Goal: Task Accomplishment & Management: Complete application form

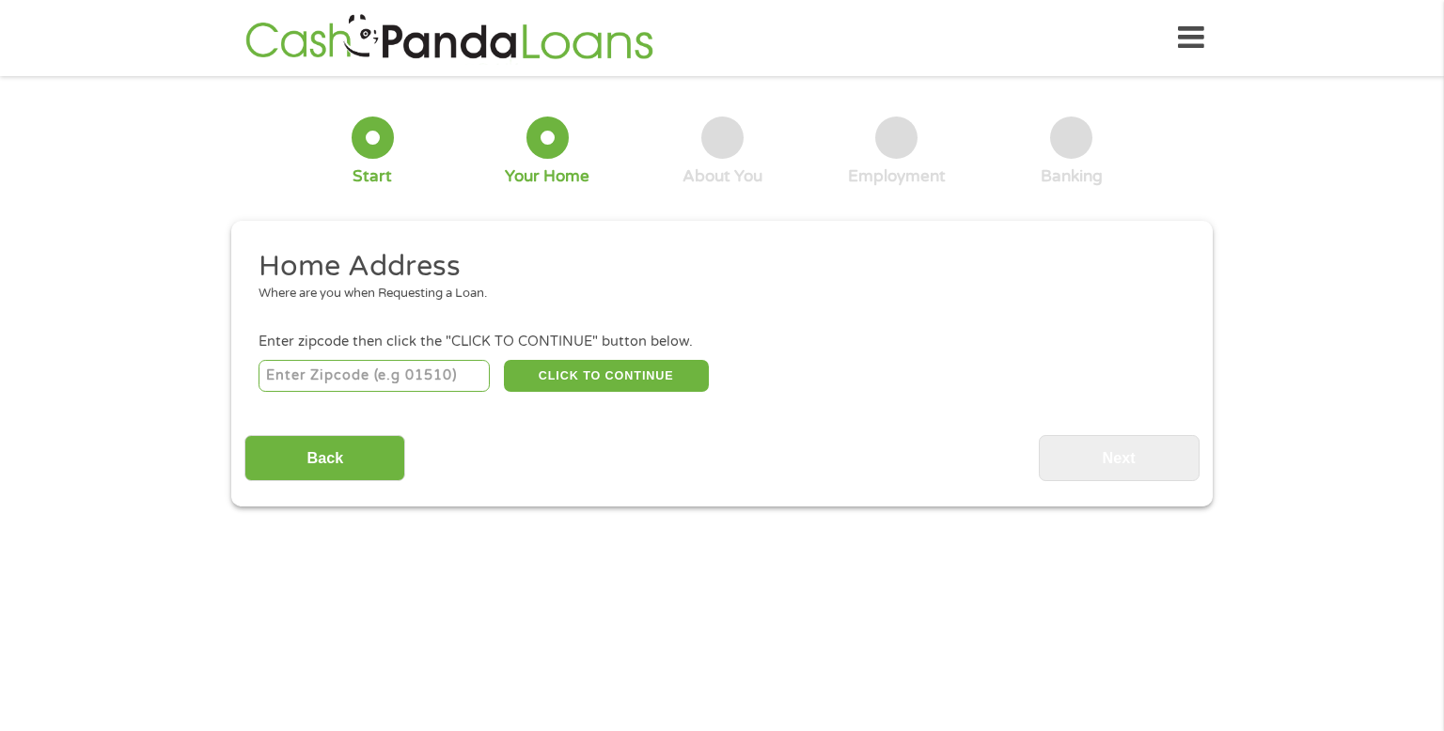
click at [383, 367] on input "number" at bounding box center [374, 376] width 232 height 32
type input "54520"
select select "[US_STATE]"
click at [650, 378] on button "CLICK TO CONTINUE" at bounding box center [606, 376] width 205 height 32
type input "54520"
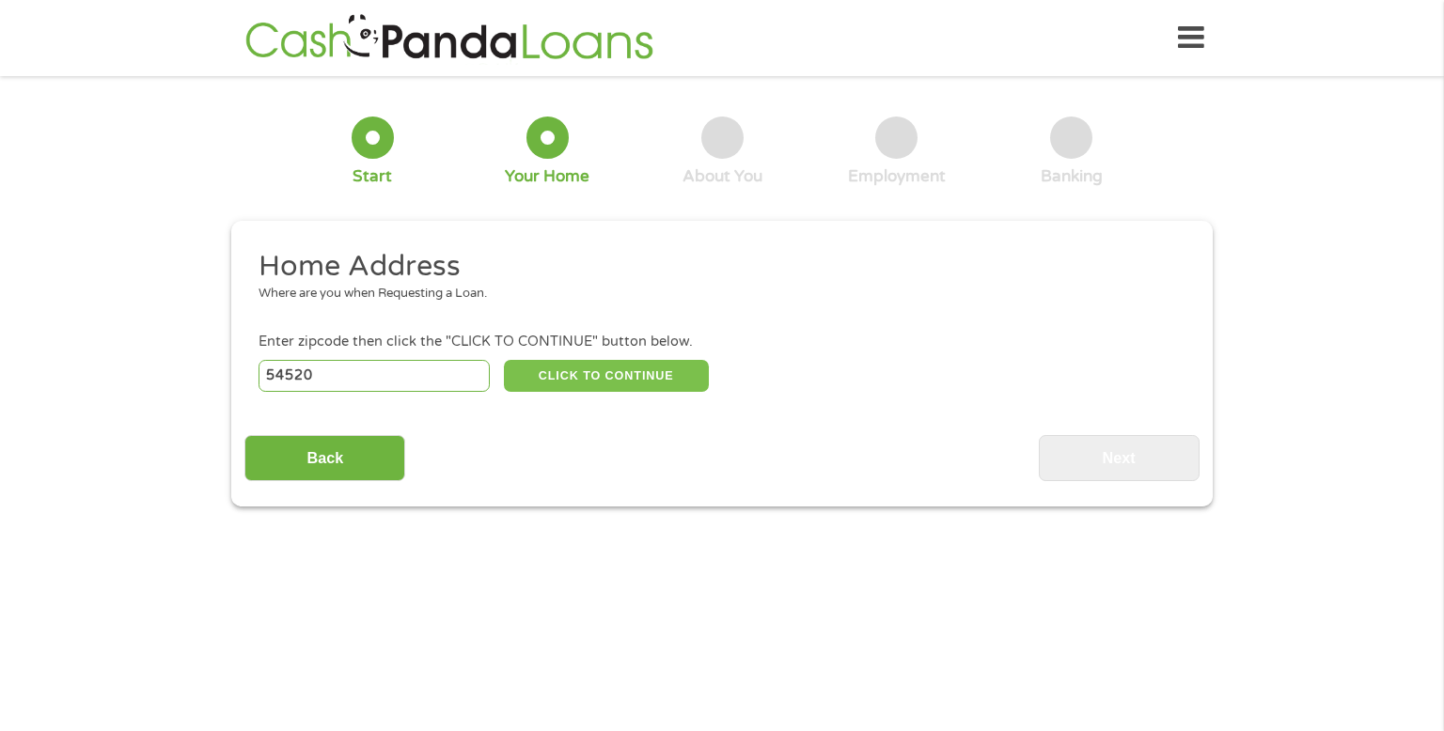
type input "Crandon"
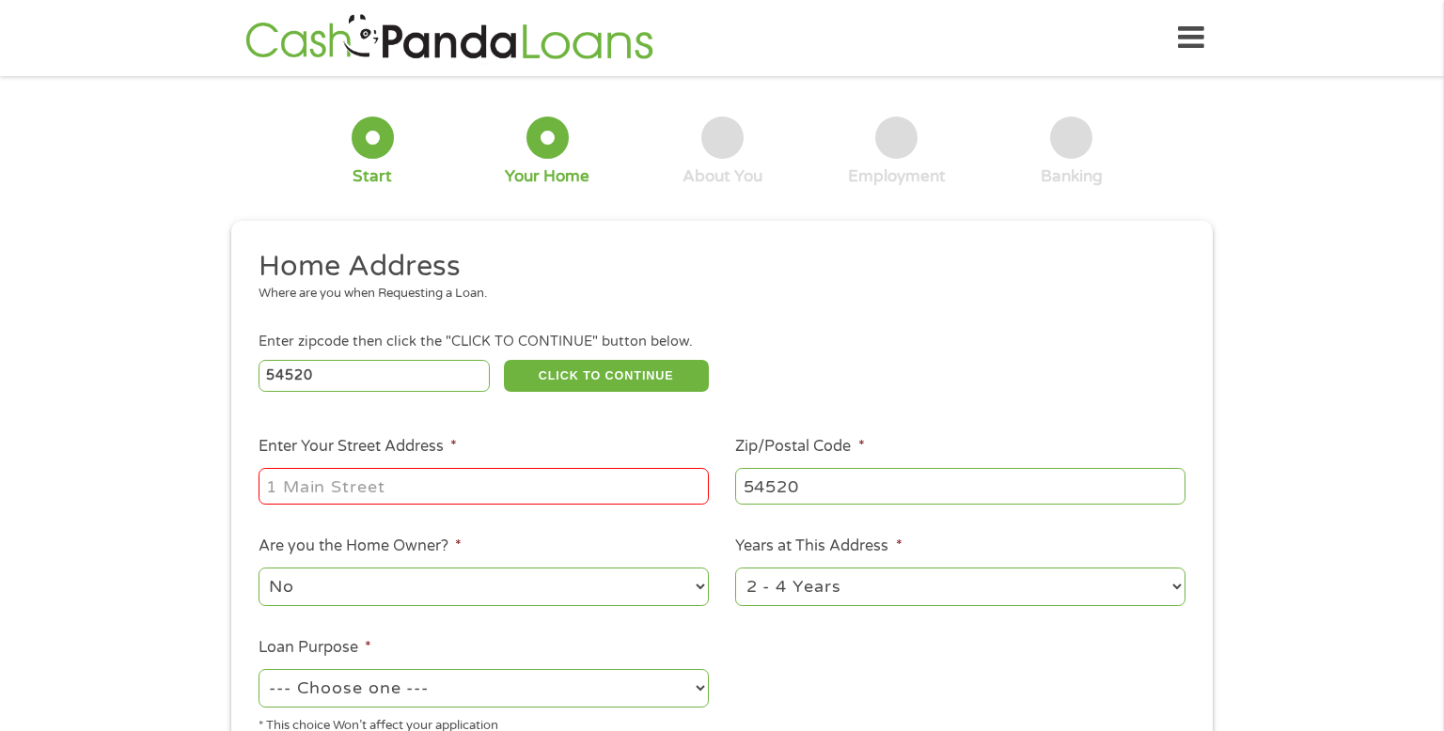
click at [466, 479] on input "Enter Your Street Address *" at bounding box center [483, 486] width 450 height 36
type input "[STREET_ADDRESS][US_STATE]"
click at [474, 593] on select "No Yes" at bounding box center [483, 587] width 450 height 39
click at [394, 583] on select "No Yes" at bounding box center [483, 587] width 450 height 39
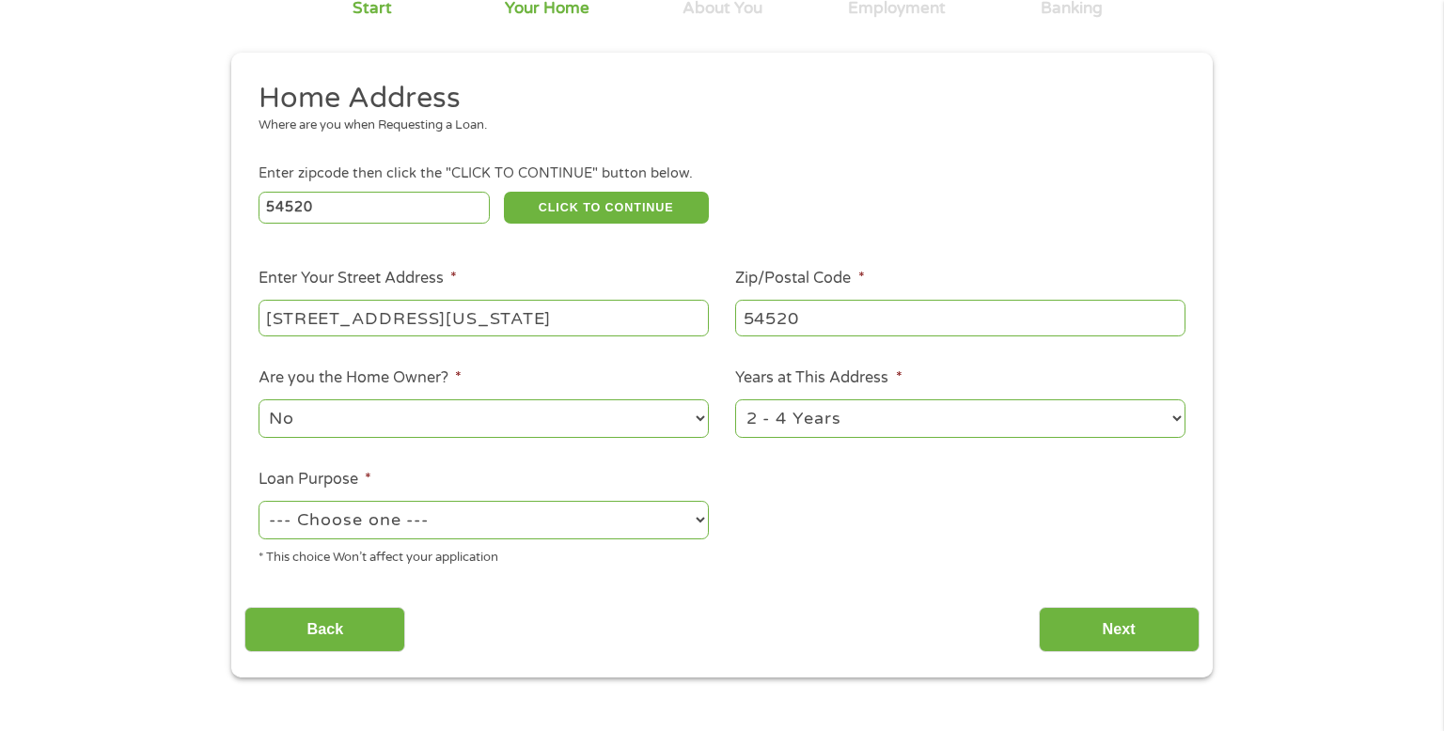
scroll to position [177, 0]
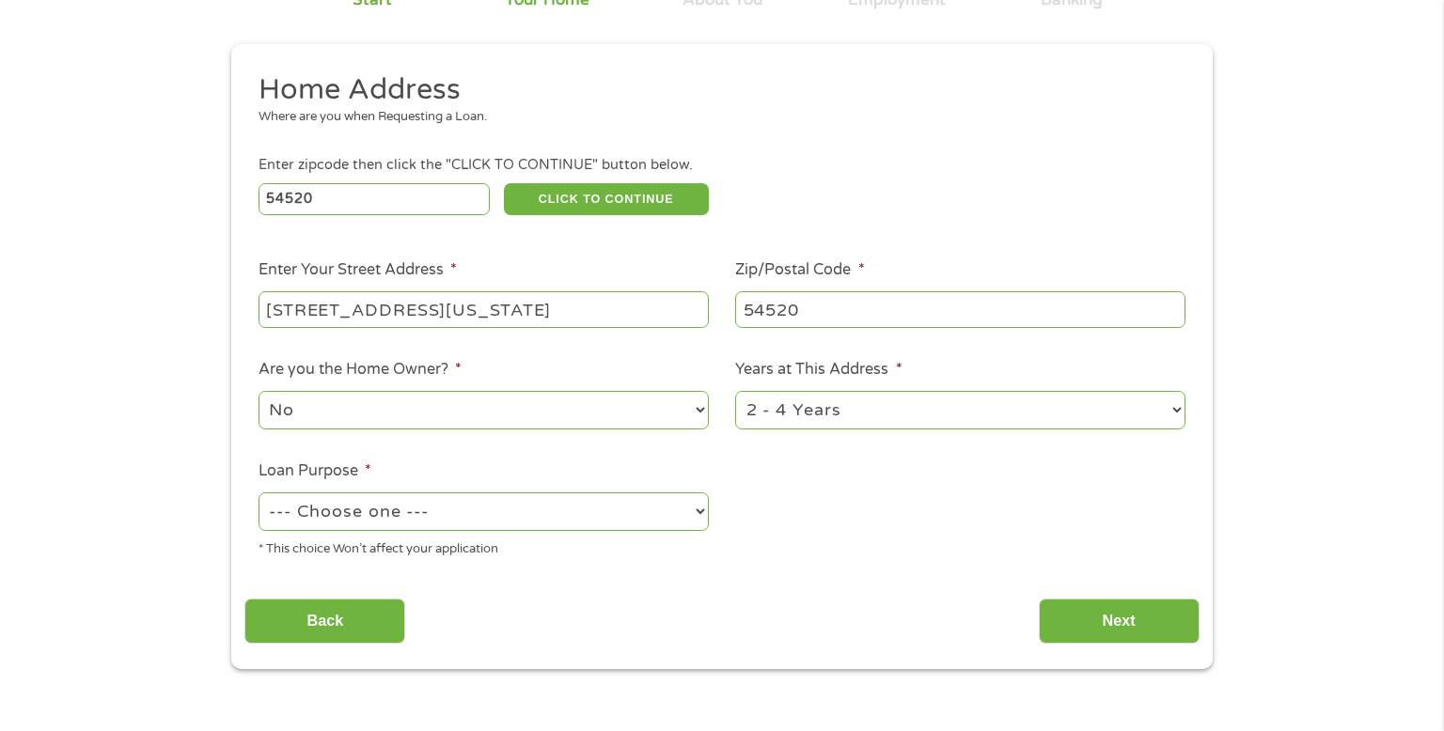
click at [505, 516] on select "--- Choose one --- Pay Bills Debt Consolidation Home Improvement Major Purchase…" at bounding box center [483, 511] width 450 height 39
select select "paybills"
click at [258, 494] on select "--- Choose one --- Pay Bills Debt Consolidation Home Improvement Major Purchase…" at bounding box center [483, 511] width 450 height 39
click at [1113, 618] on input "Next" at bounding box center [1118, 622] width 161 height 46
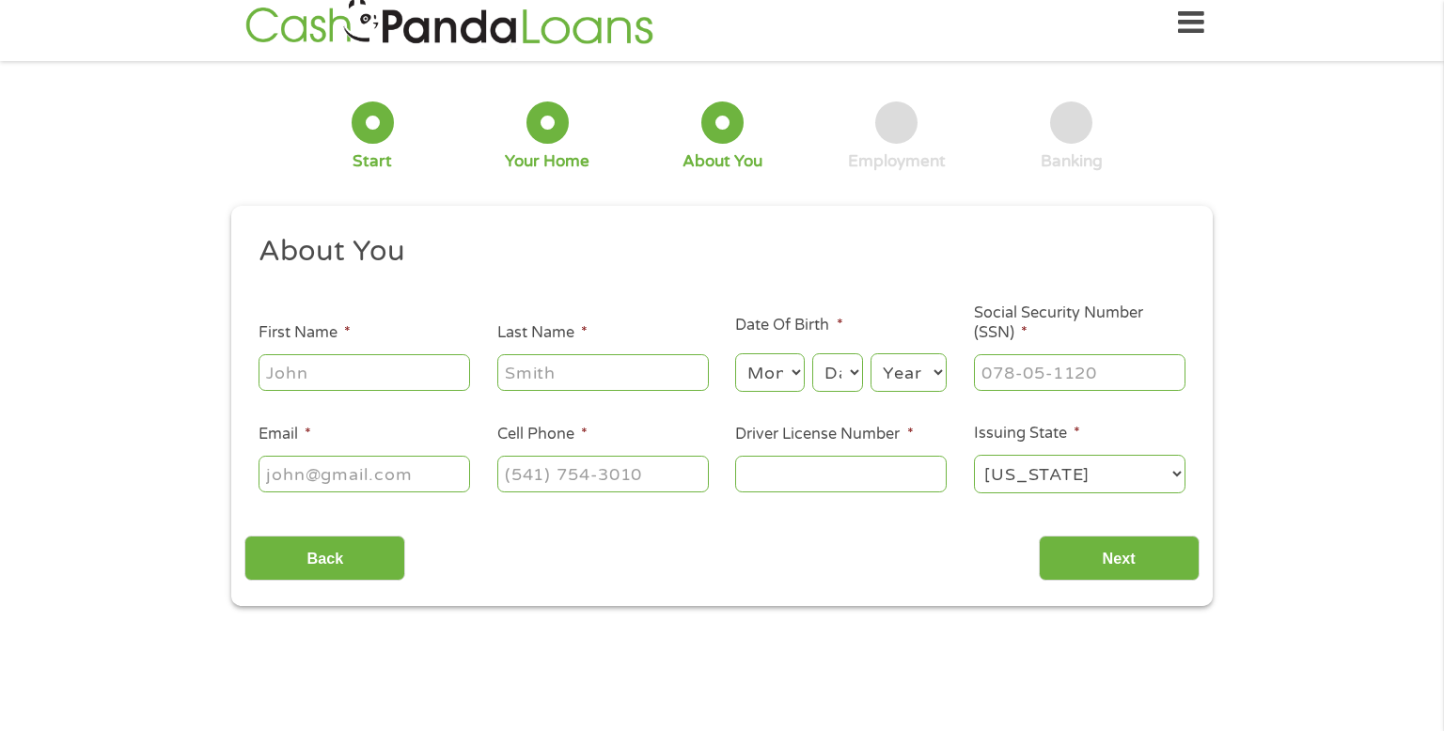
scroll to position [0, 0]
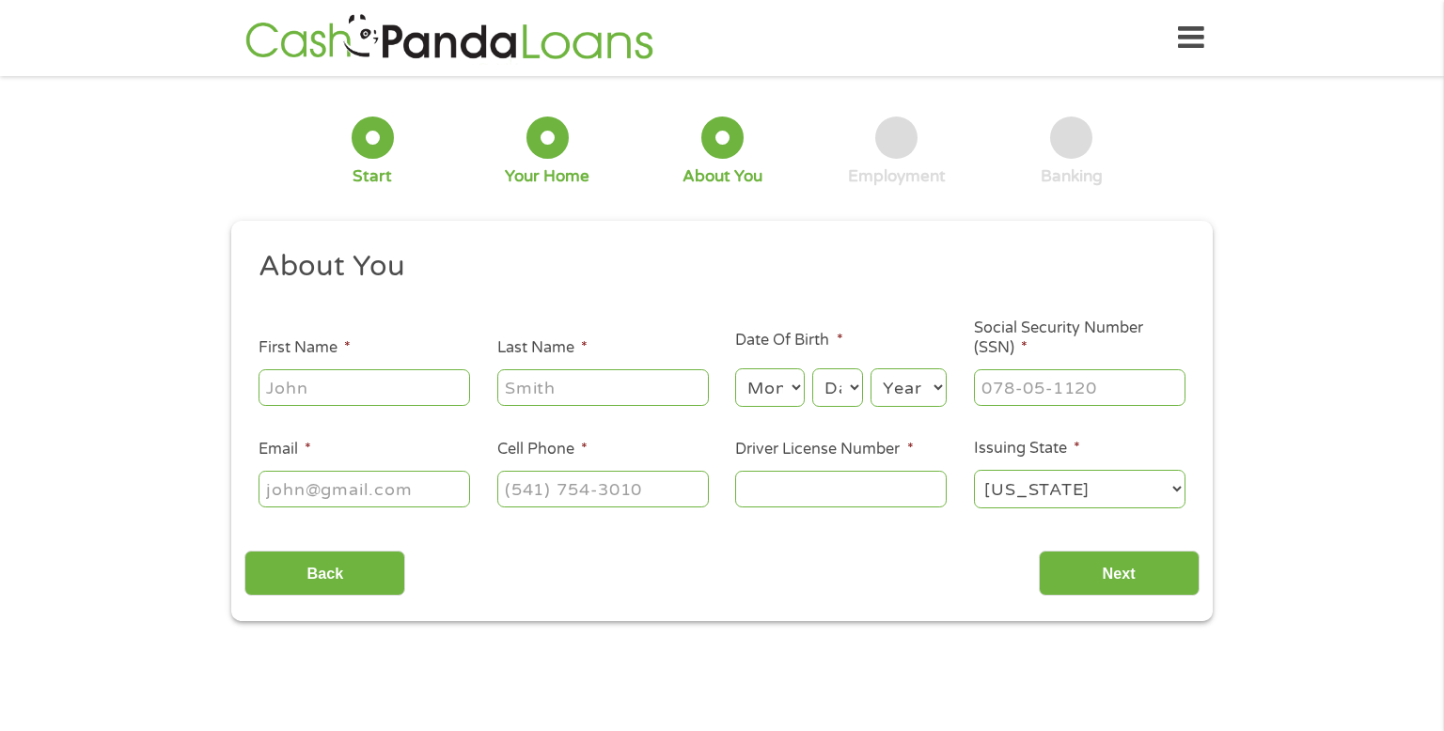
click at [361, 388] on input "First Name *" at bounding box center [363, 387] width 211 height 36
type input "[PERSON_NAME]"
type input "[EMAIL_ADDRESS][DOMAIN_NAME]"
type input "[PHONE_NUMBER]"
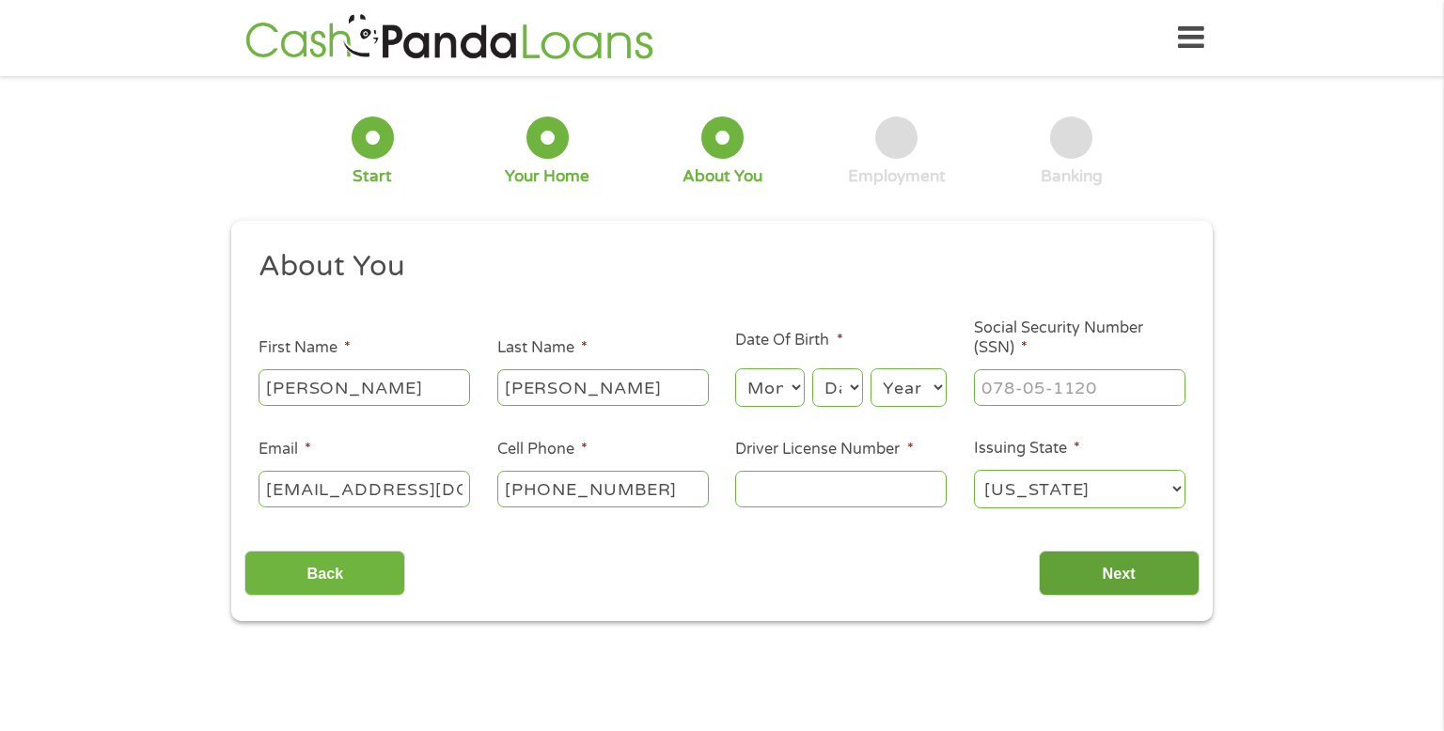
click at [1129, 574] on input "Next" at bounding box center [1118, 574] width 161 height 46
type input "___-__-____"
click at [1046, 384] on input "___-__-____" at bounding box center [1079, 387] width 211 height 36
click at [776, 390] on select "Month 1 2 3 4 5 6 7 8 9 10 11 12" at bounding box center [769, 387] width 69 height 39
select select "7"
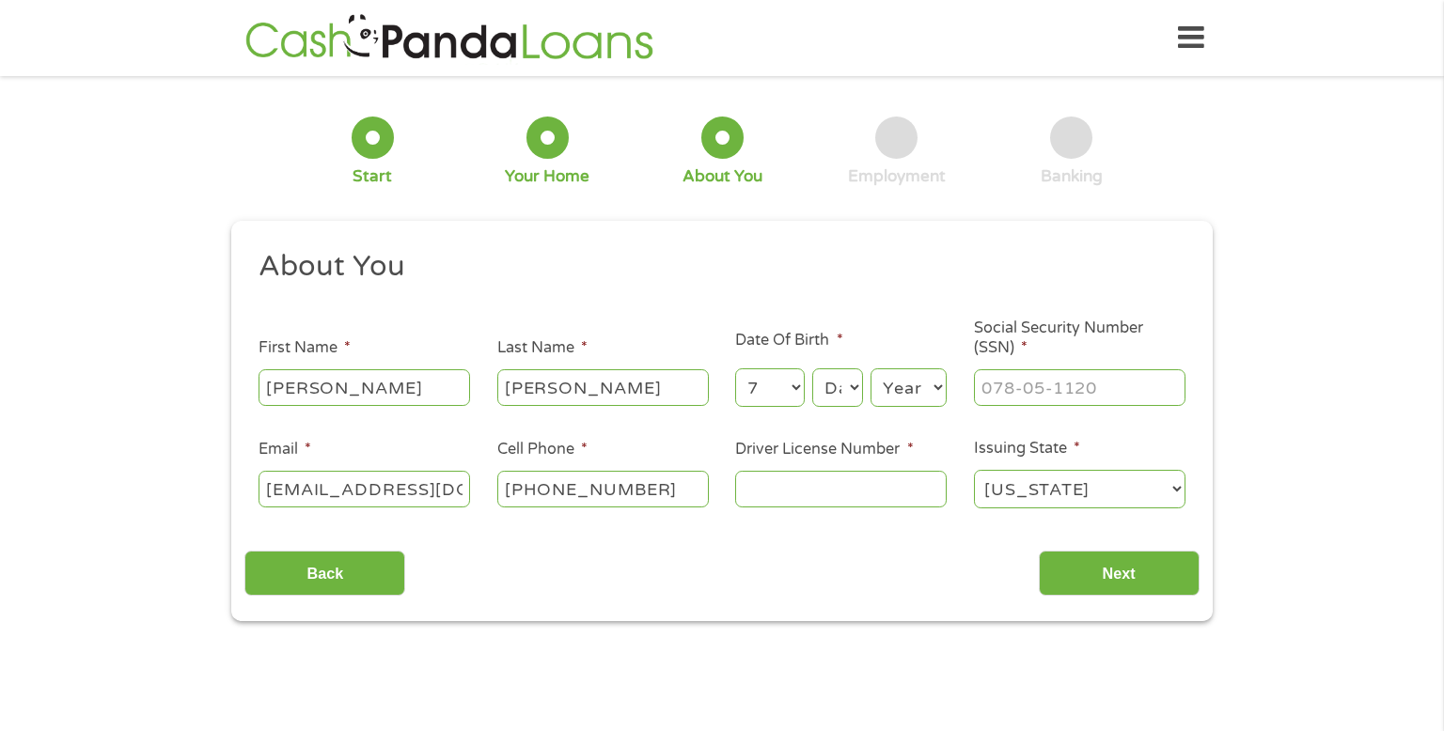
click at [735, 369] on select "Month 1 2 3 4 5 6 7 8 9 10 11 12" at bounding box center [769, 387] width 69 height 39
click at [842, 391] on select "Day 1 2 3 4 5 6 7 8 9 10 11 12 13 14 15 16 17 18 19 20 21 22 23 24 25 26 27 28 …" at bounding box center [837, 387] width 51 height 39
select select "30"
click at [812, 369] on select "Day 1 2 3 4 5 6 7 8 9 10 11 12 13 14 15 16 17 18 19 20 21 22 23 24 25 26 27 28 …" at bounding box center [837, 387] width 51 height 39
click at [899, 385] on select "Year [DATE] 2006 2005 2004 2003 2002 2001 2000 1999 1998 1997 1996 1995 1994 19…" at bounding box center [908, 387] width 76 height 39
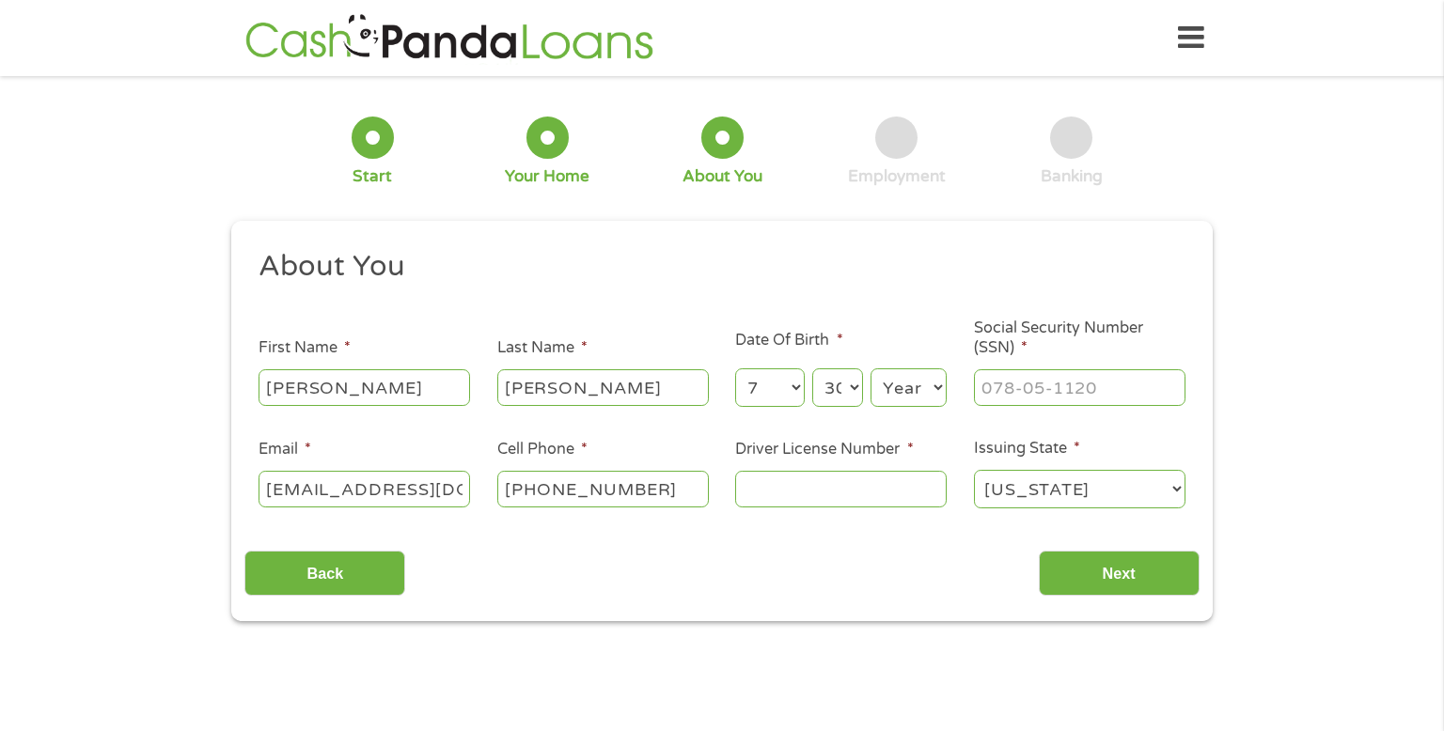
select select "1952"
click at [870, 369] on select "Year [DATE] 2006 2005 2004 2003 2002 2001 2000 1999 1998 1997 1996 1995 1994 19…" at bounding box center [908, 387] width 76 height 39
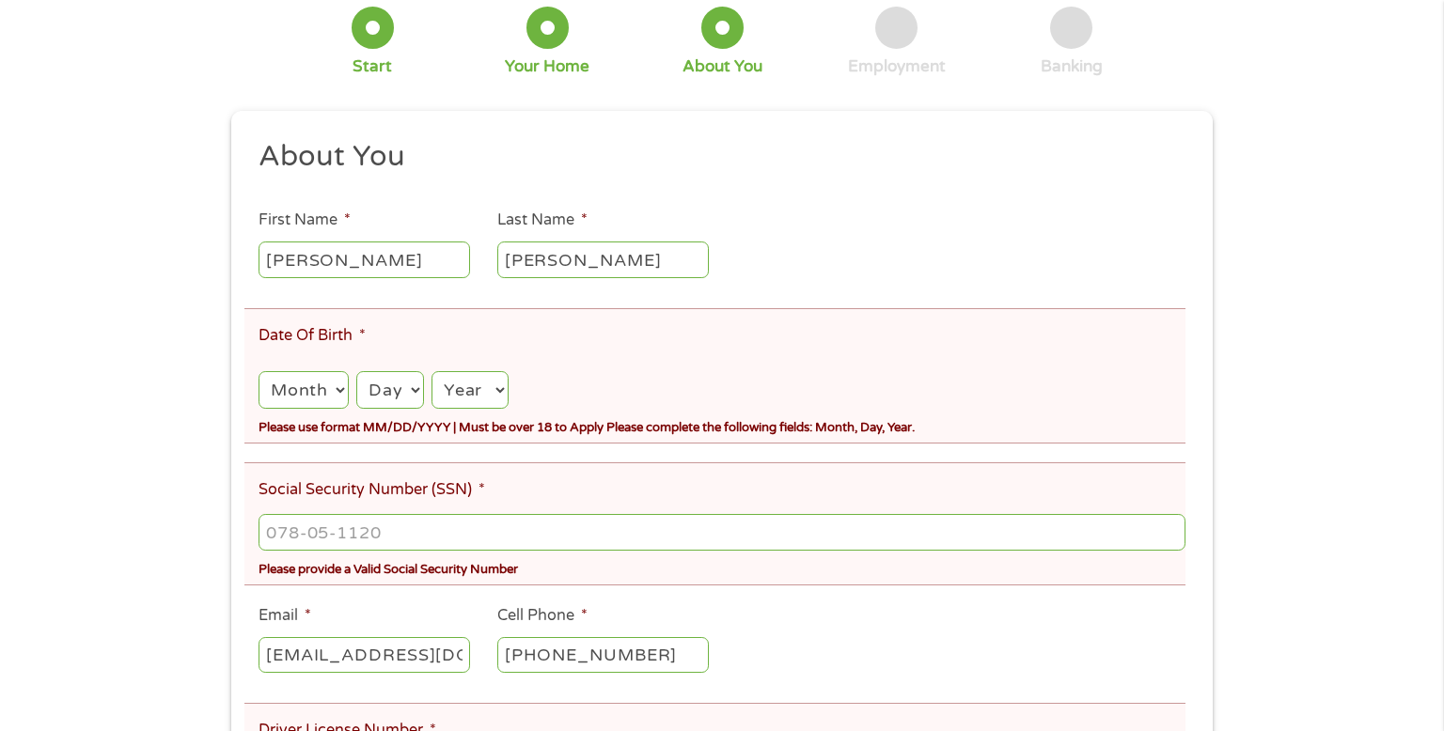
scroll to position [316, 0]
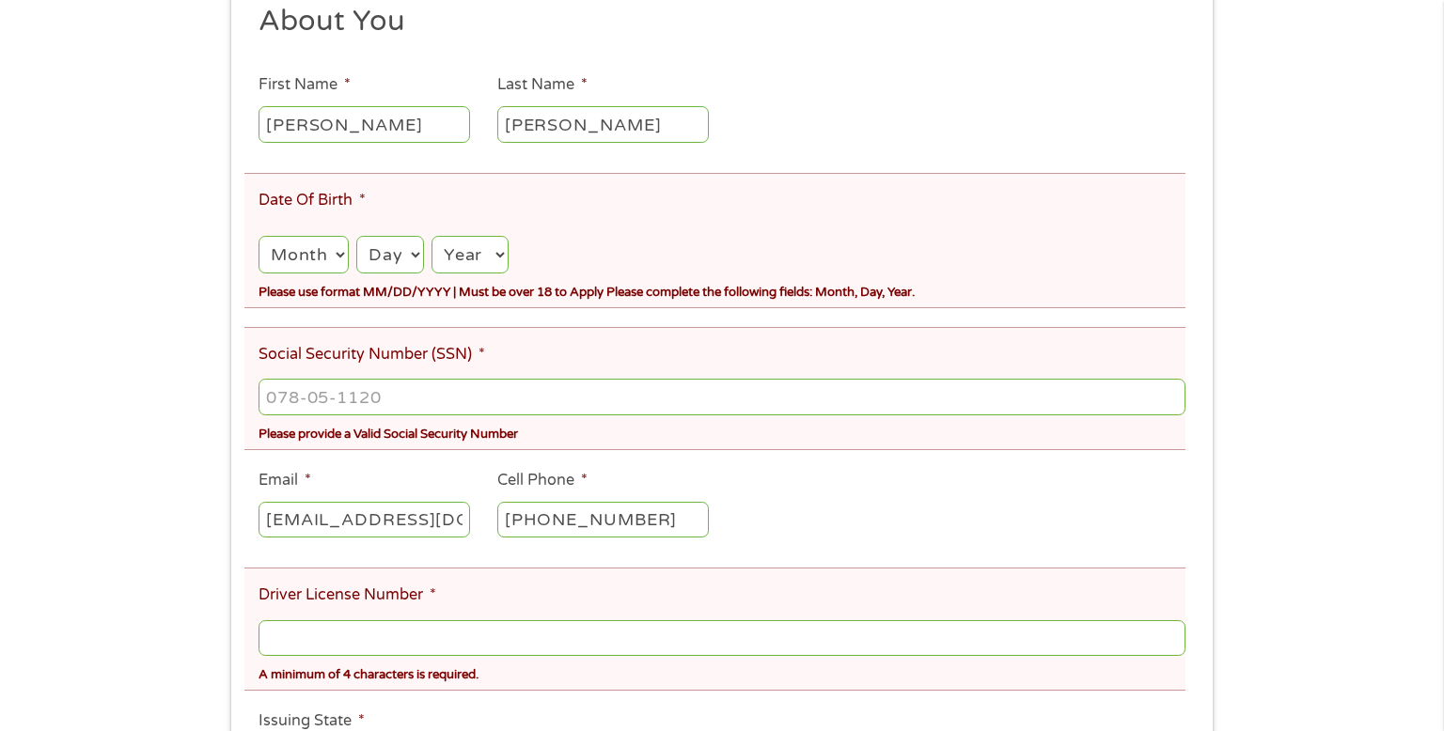
click at [328, 258] on select "Month 1 2 3 4 5 6 7 8 9 10 11 12" at bounding box center [303, 255] width 90 height 39
select select "7"
click at [258, 237] on select "Month 1 2 3 4 5 6 7 8 9 10 11 12" at bounding box center [303, 255] width 90 height 39
click at [395, 252] on select "Day 1 2 3 4 5 6 7 8 9 10 11 12 13 14 15 16 17 18 19 20 21 22 23 24 25 26 27 28 …" at bounding box center [389, 255] width 67 height 39
select select "30"
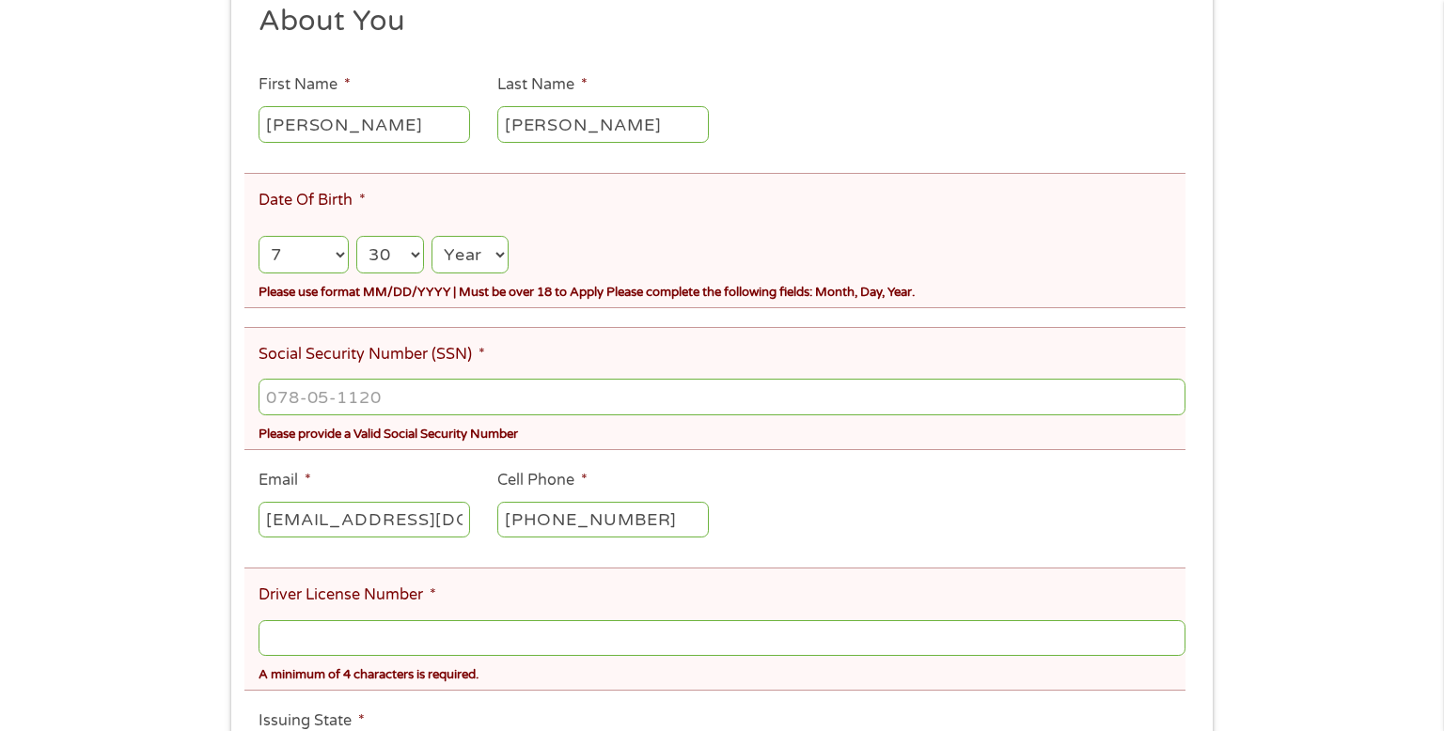
click at [356, 237] on select "Day 1 2 3 4 5 6 7 8 9 10 11 12 13 14 15 16 17 18 19 20 21 22 23 24 25 26 27 28 …" at bounding box center [389, 255] width 67 height 39
click at [475, 249] on select "Year [DATE] 2006 2005 2004 2003 2002 2001 2000 1999 1998 1997 1996 1995 1994 19…" at bounding box center [469, 255] width 77 height 39
select select "1952"
click at [431, 237] on select "Year [DATE] 2006 2005 2004 2003 2002 2001 2000 1999 1998 1997 1996 1995 1994 19…" at bounding box center [469, 255] width 77 height 39
click at [300, 397] on input "___-__-____" at bounding box center [721, 397] width 927 height 36
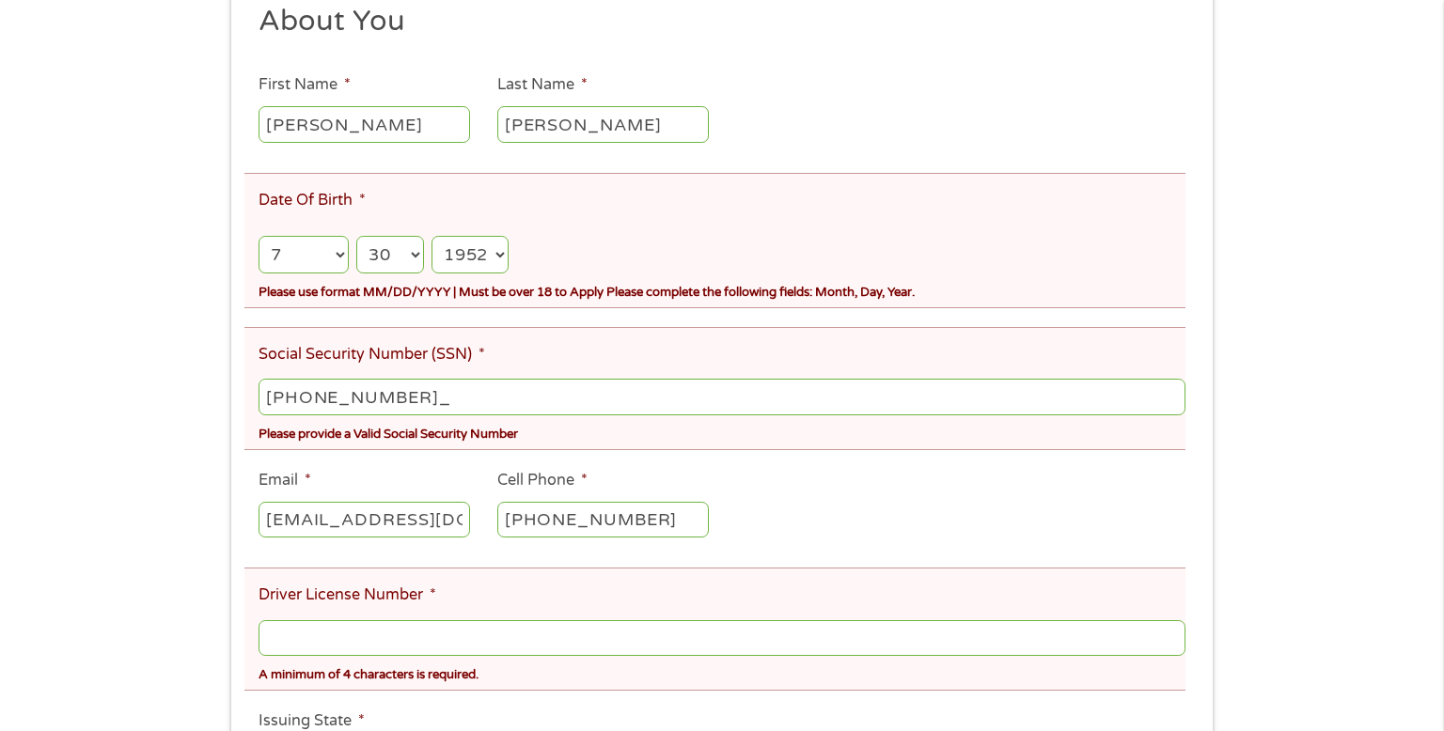
type input "396-58-0827"
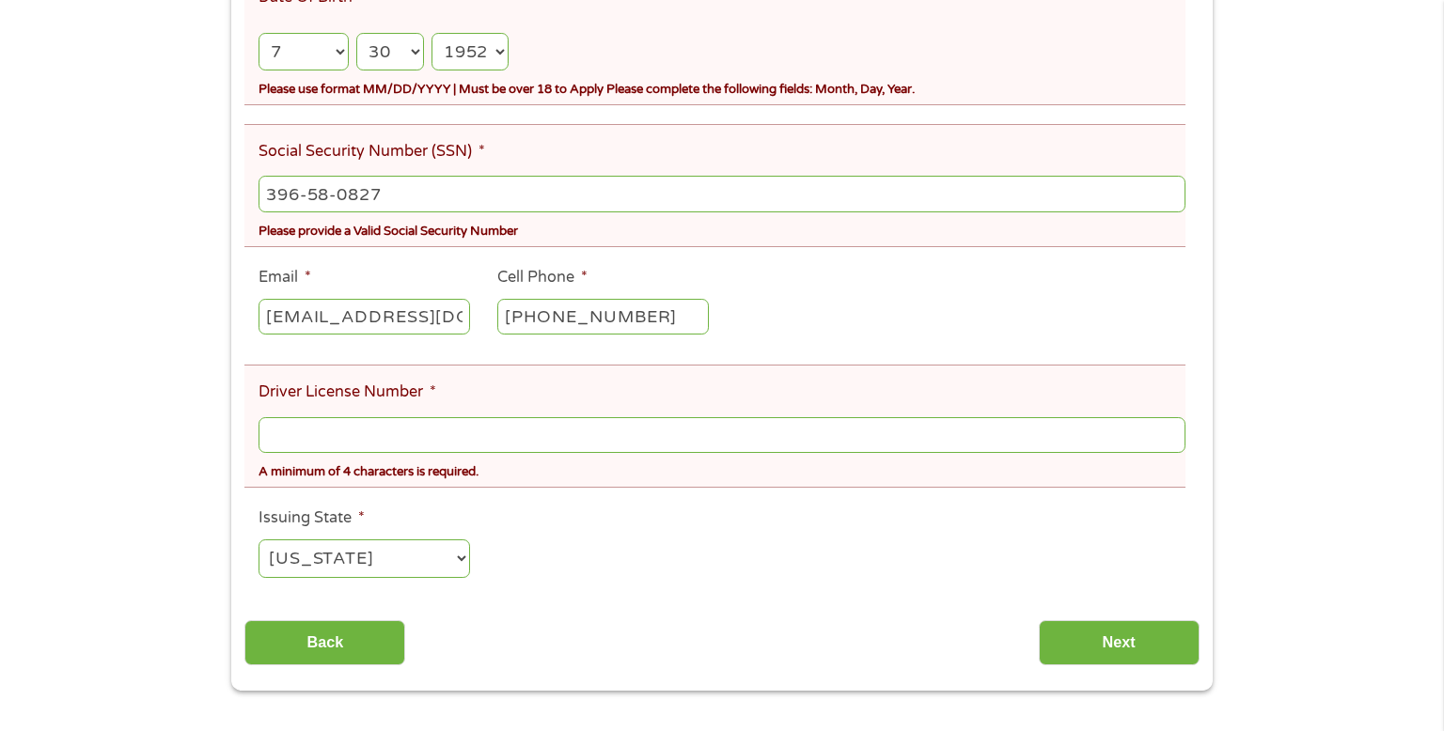
scroll to position [522, 0]
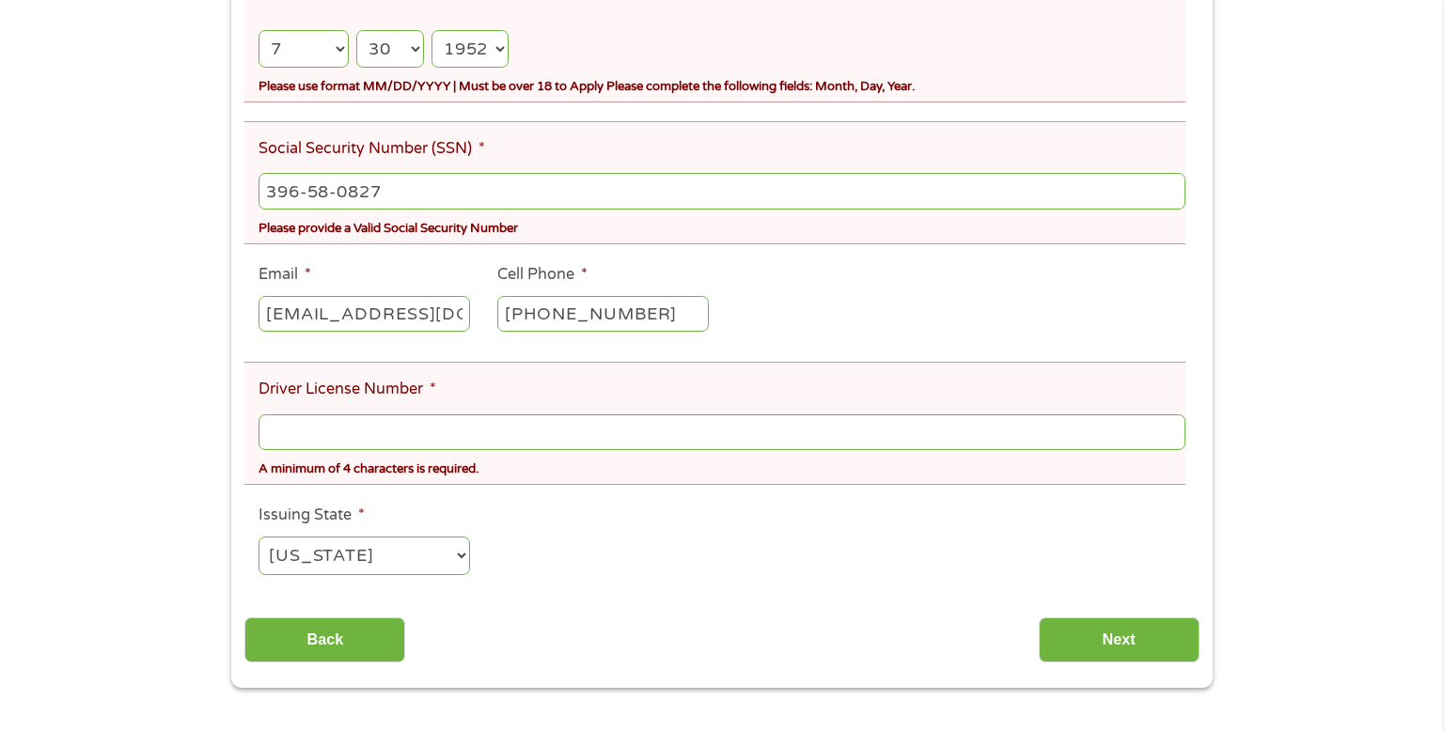
click at [679, 318] on input "[PHONE_NUMBER]" at bounding box center [602, 314] width 211 height 36
type input "[PHONE_NUMBER]"
click at [462, 432] on input "Driver License Number *" at bounding box center [721, 432] width 927 height 36
type input "e5241305277000"
click at [1133, 653] on input "Next" at bounding box center [1118, 640] width 161 height 46
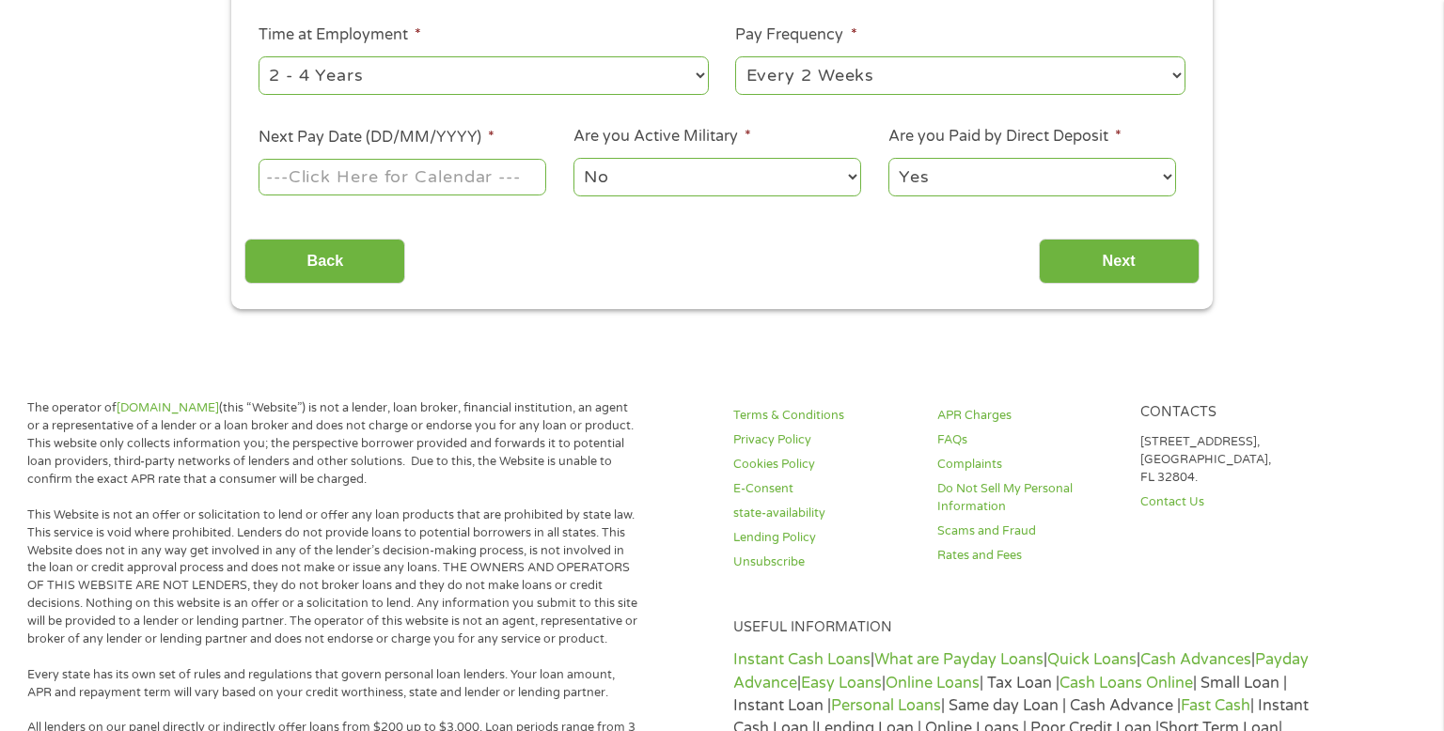
click at [1048, 644] on div "Useful Information Instant Cash Loans | What are Payday Loans | Quick Loans | C…" at bounding box center [1027, 727] width 610 height 223
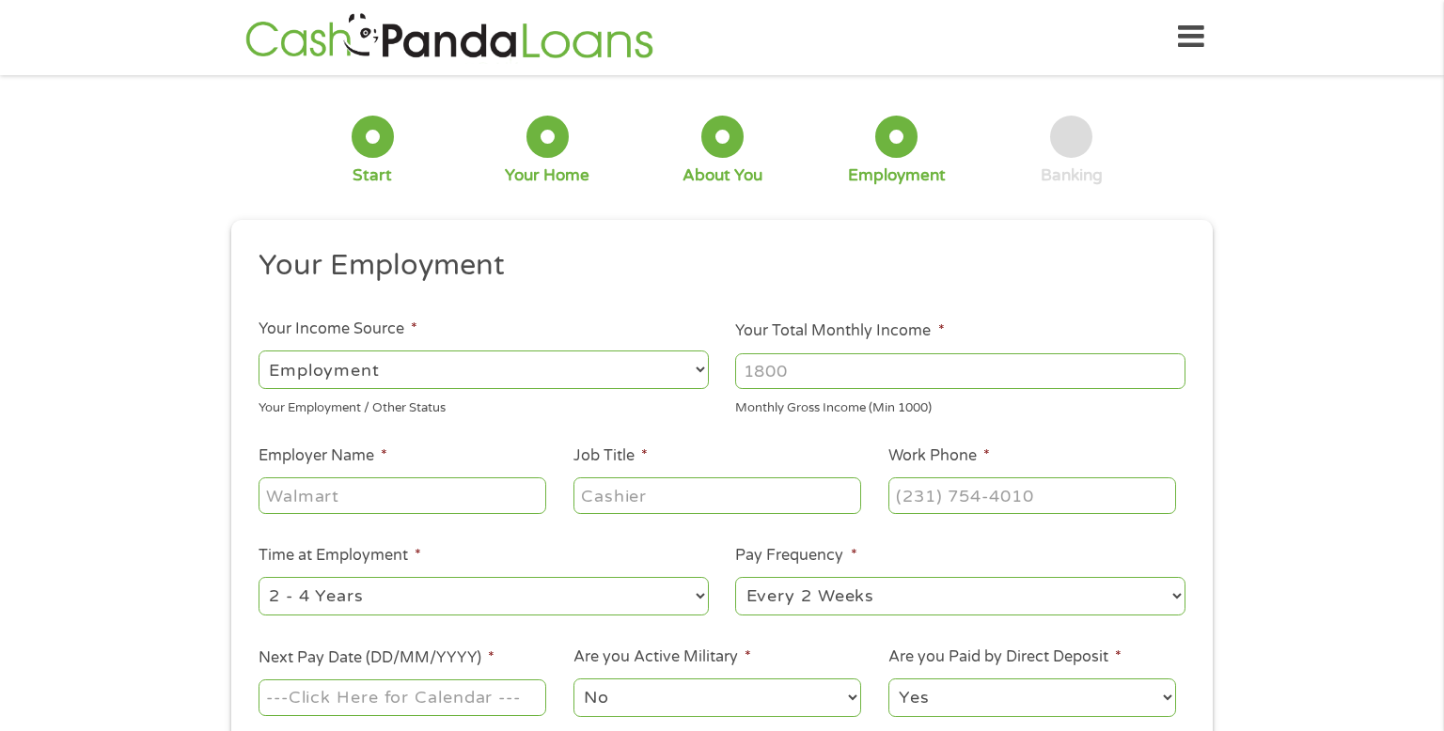
scroll to position [0, 0]
click at [435, 367] on select "--- Choose one --- Employment [DEMOGRAPHIC_DATA] Benefits" at bounding box center [483, 370] width 450 height 39
select select "benefits"
click at [258, 351] on select "--- Choose one --- Employment [DEMOGRAPHIC_DATA] Benefits" at bounding box center [483, 370] width 450 height 39
type input "Other"
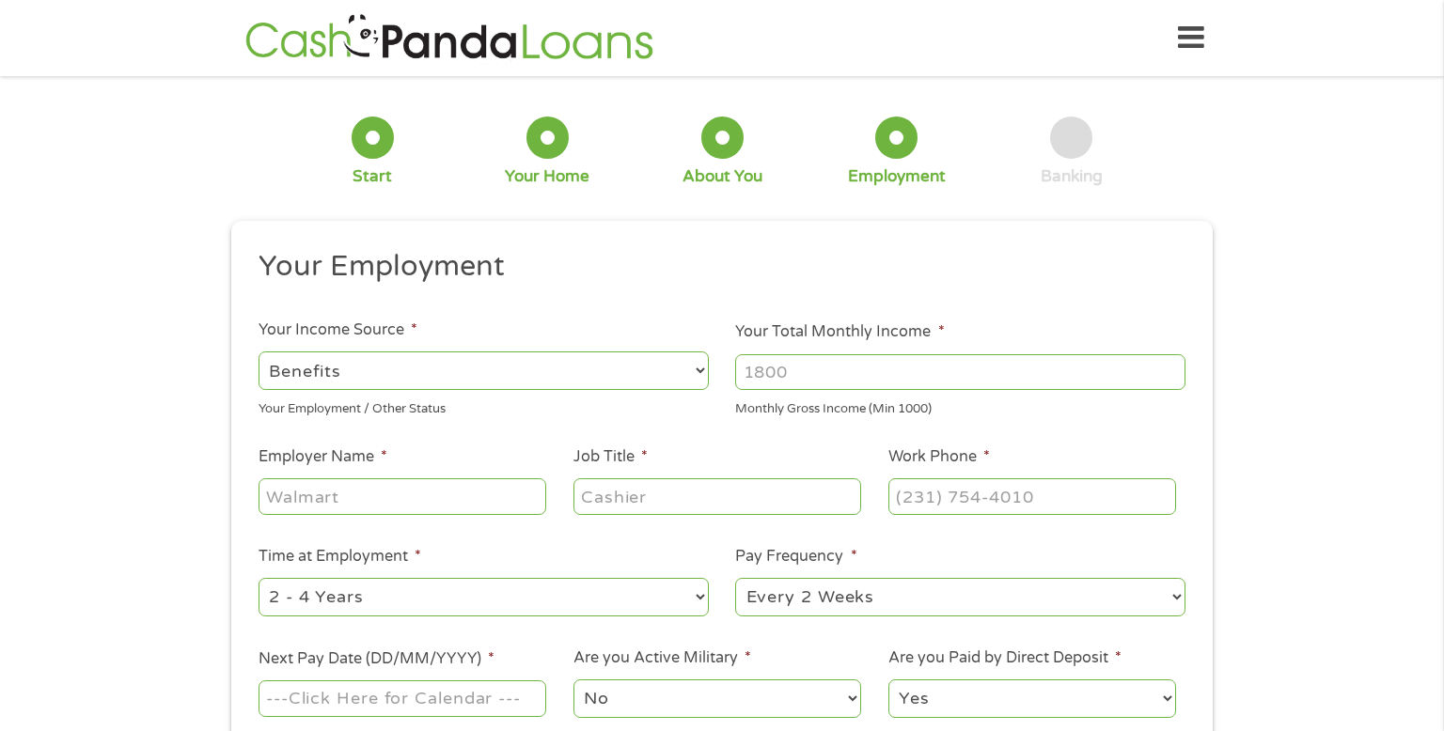
type input "[PHONE_NUMBER]"
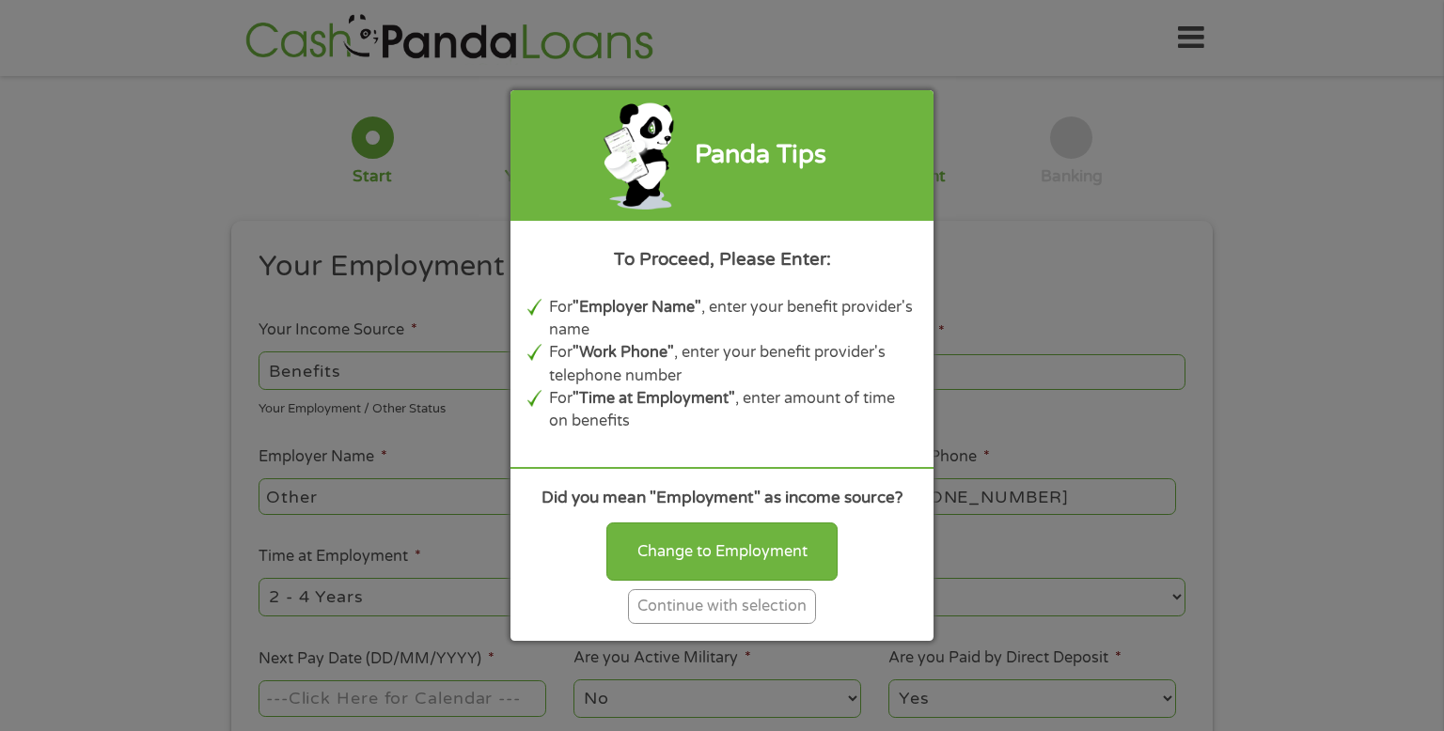
click at [788, 609] on div "Continue with selection" at bounding box center [722, 606] width 188 height 35
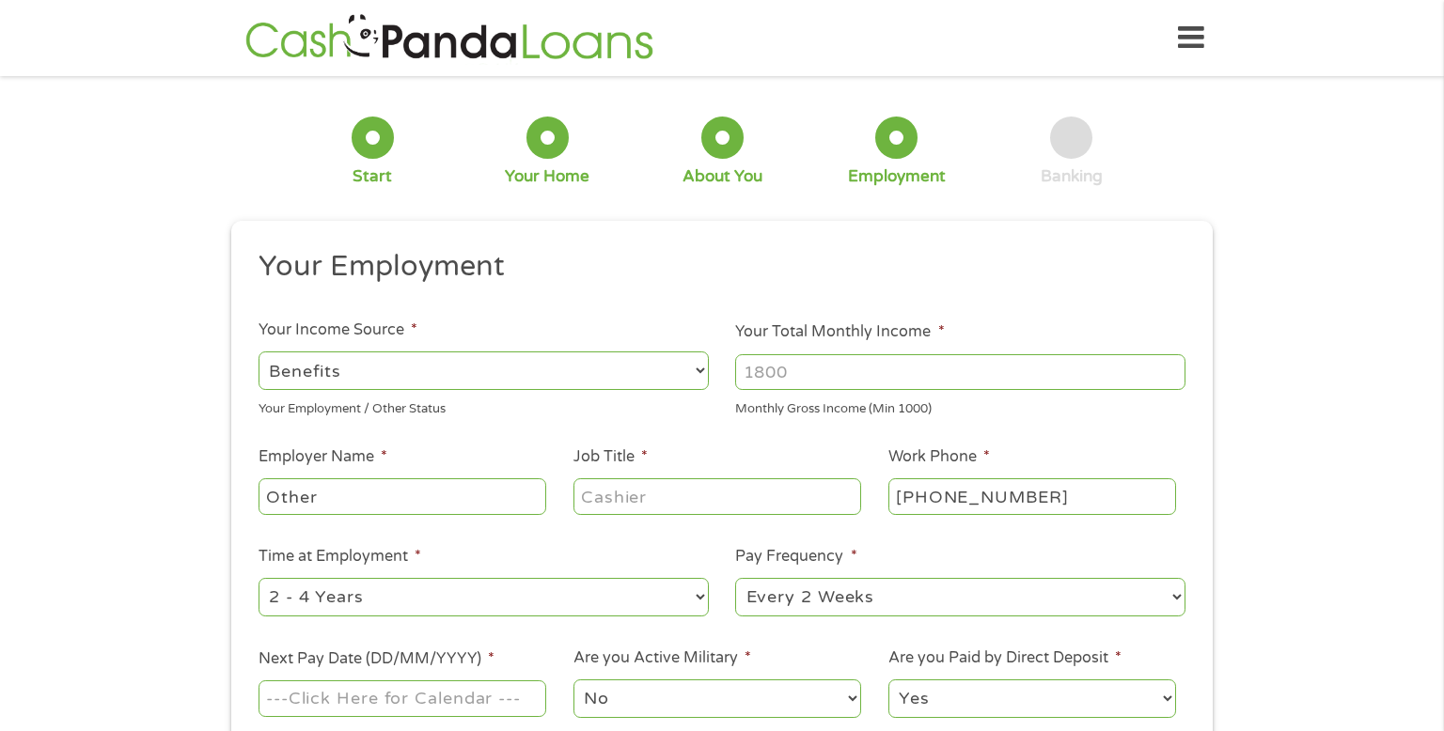
click at [909, 371] on input "Your Total Monthly Income *" at bounding box center [960, 372] width 450 height 36
click at [939, 325] on span "*" at bounding box center [941, 331] width 7 height 19
click at [939, 354] on input "Your Total Monthly Income *" at bounding box center [960, 372] width 450 height 36
click at [938, 326] on span "*" at bounding box center [941, 331] width 7 height 19
click at [938, 354] on input "Your Total Monthly Income *" at bounding box center [960, 372] width 450 height 36
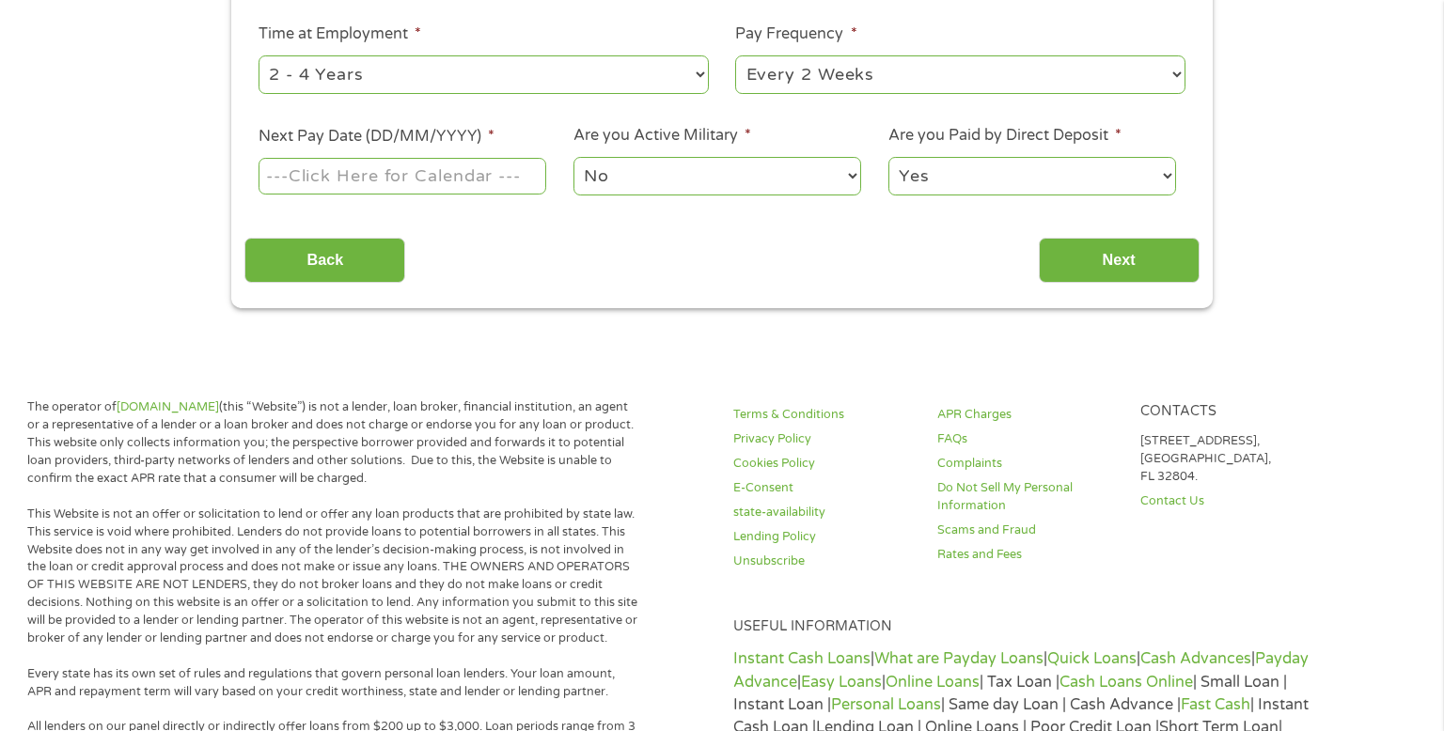
scroll to position [192, 0]
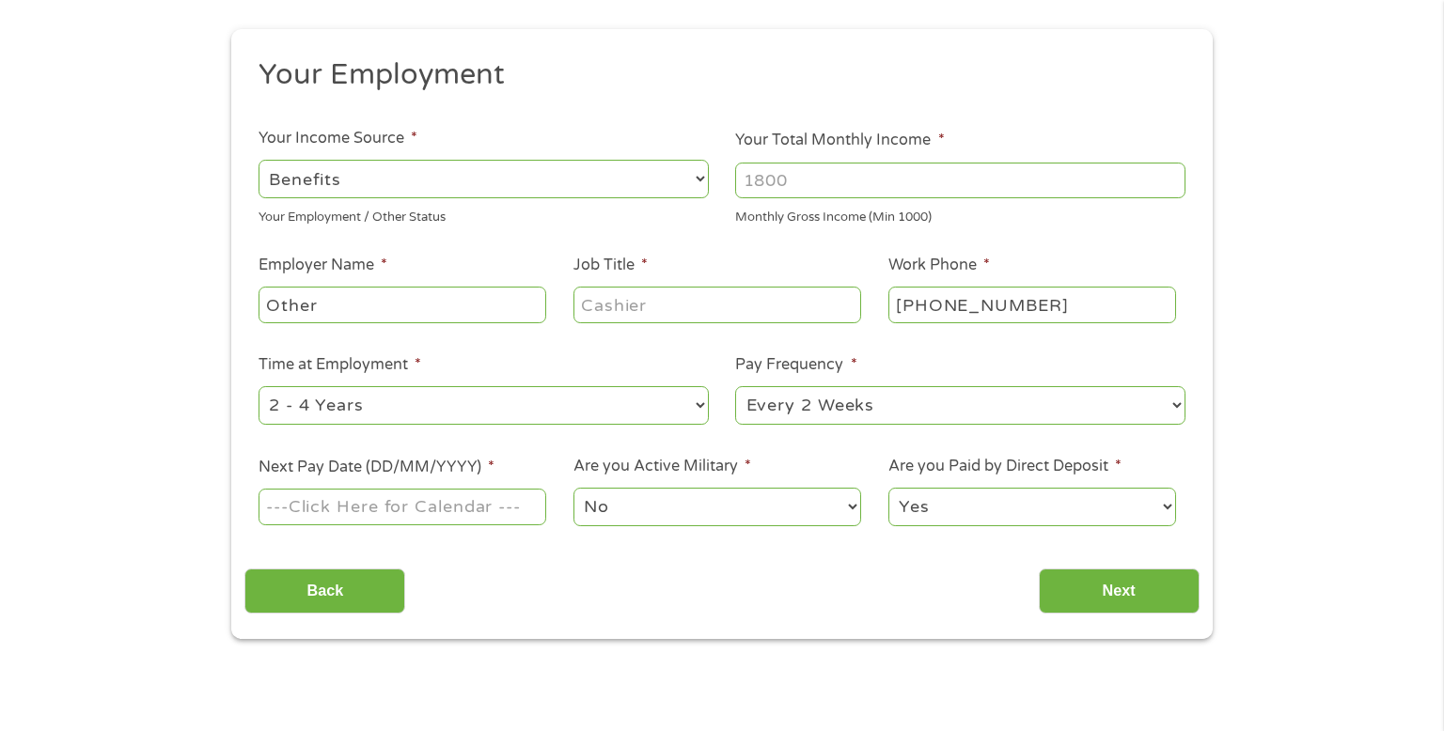
click at [415, 399] on select "--- Choose one --- 1 Year or less 1 - 2 Years 2 - 4 Years Over 4 Years" at bounding box center [483, 405] width 450 height 39
select select "60months"
click at [258, 386] on select "--- Choose one --- 1 Year or less 1 - 2 Years 2 - 4 Years Over 4 Years" at bounding box center [483, 405] width 450 height 39
click at [703, 307] on input "Job Title *" at bounding box center [717, 305] width 288 height 36
click at [723, 307] on input "Job Title *" at bounding box center [717, 305] width 288 height 36
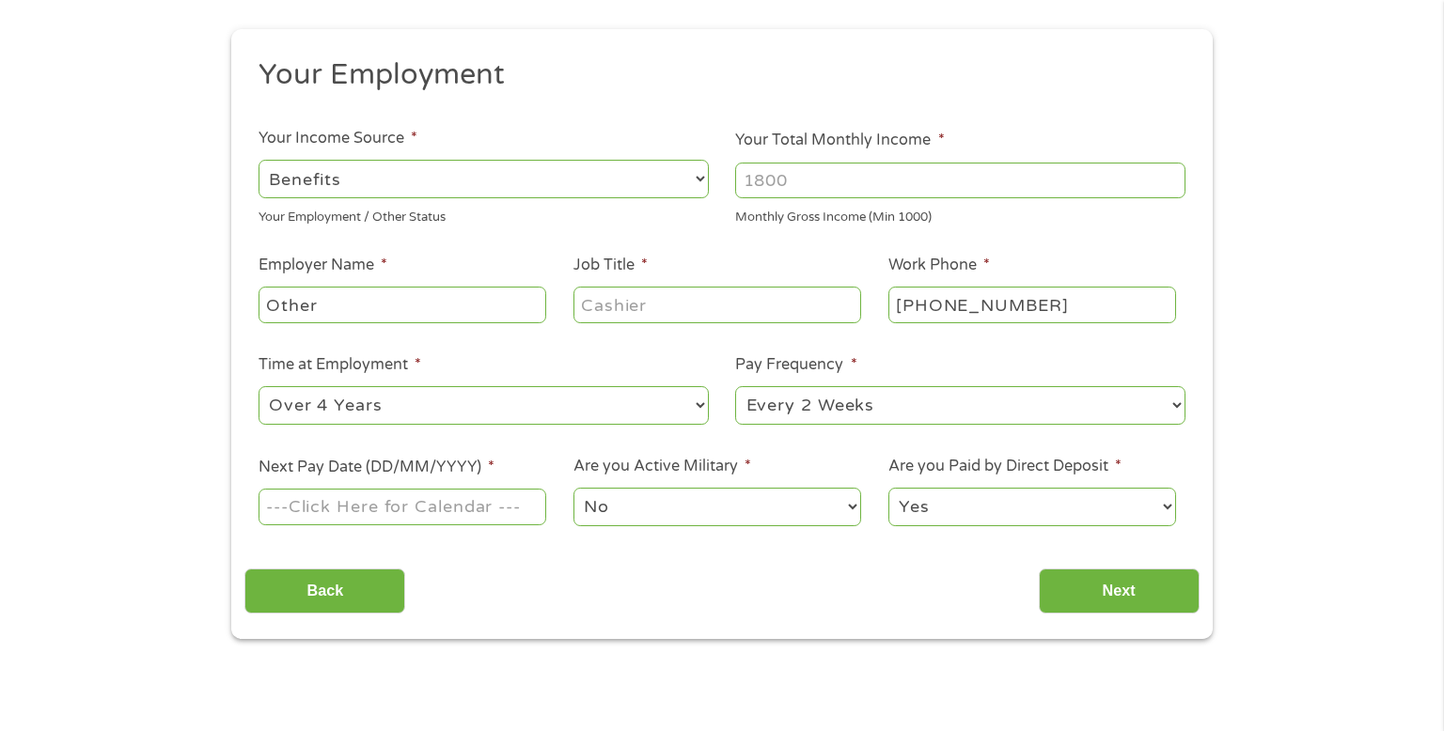
click at [723, 307] on input "Job Title *" at bounding box center [717, 305] width 288 height 36
type input "retired"
click at [406, 410] on select "--- Choose one --- 1 Year or less 1 - 2 Years 2 - 4 Years Over 4 Years" at bounding box center [483, 405] width 450 height 39
click at [258, 386] on select "--- Choose one --- 1 Year or less 1 - 2 Years 2 - 4 Years Over 4 Years" at bounding box center [483, 405] width 450 height 39
click at [379, 299] on input "Other" at bounding box center [402, 305] width 288 height 36
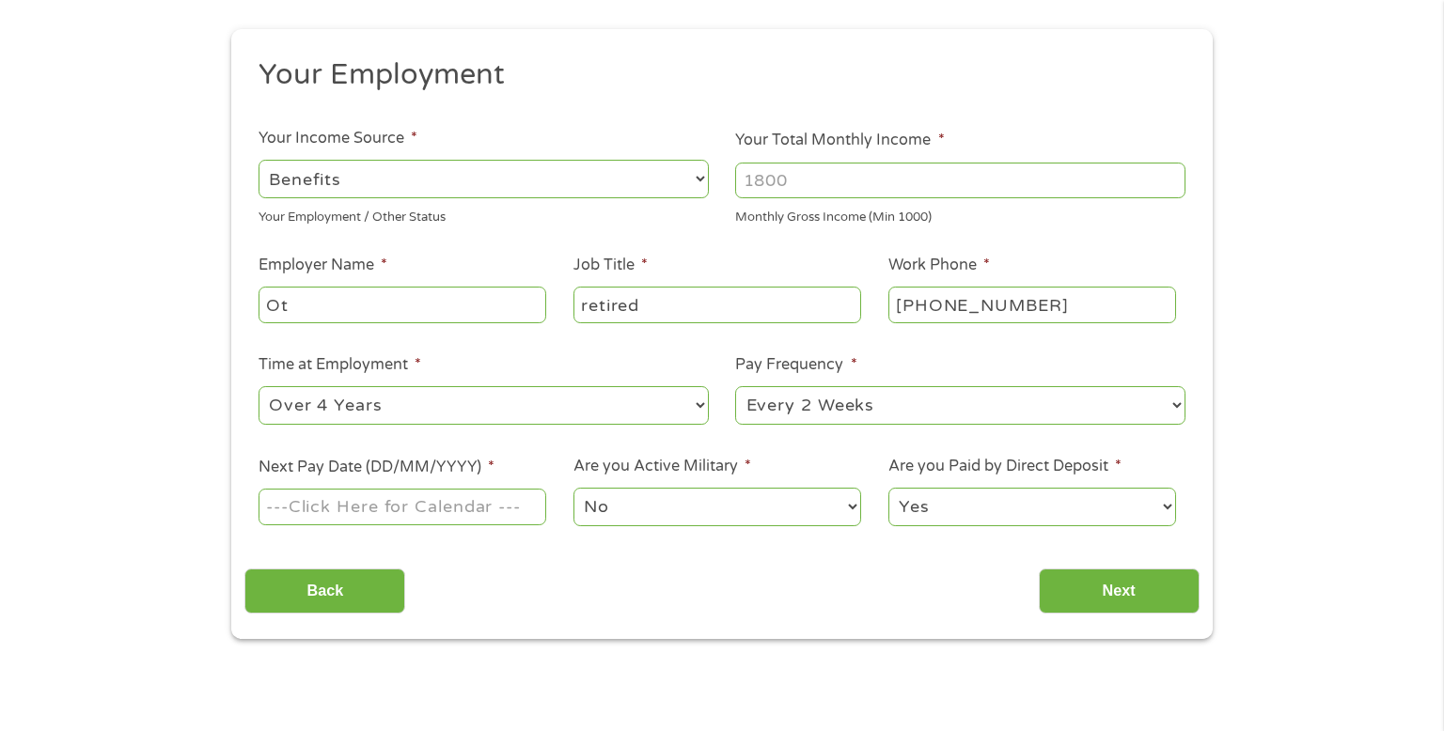
type input "O"
type input "social security"
click at [816, 176] on input "Your Total Monthly Income *" at bounding box center [960, 181] width 450 height 36
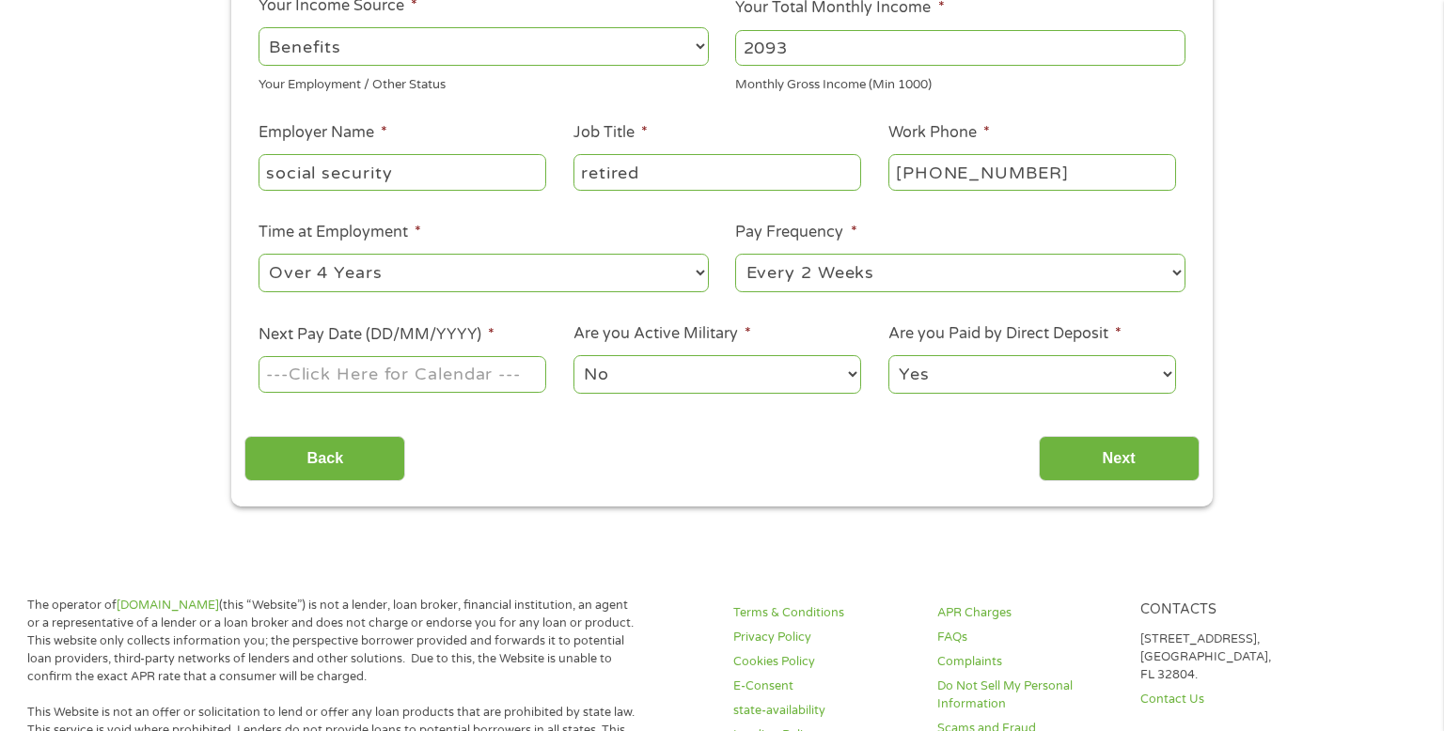
scroll to position [400, 0]
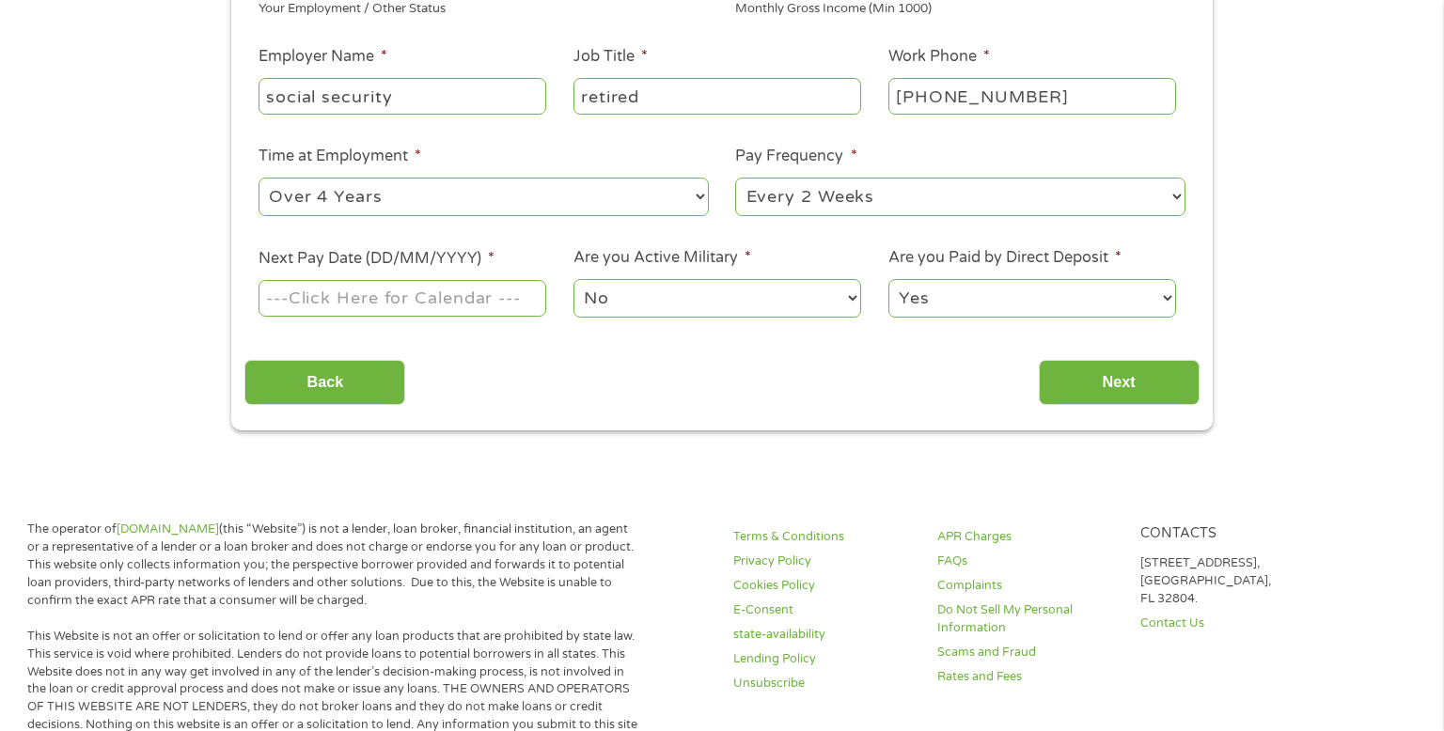
type input "2093"
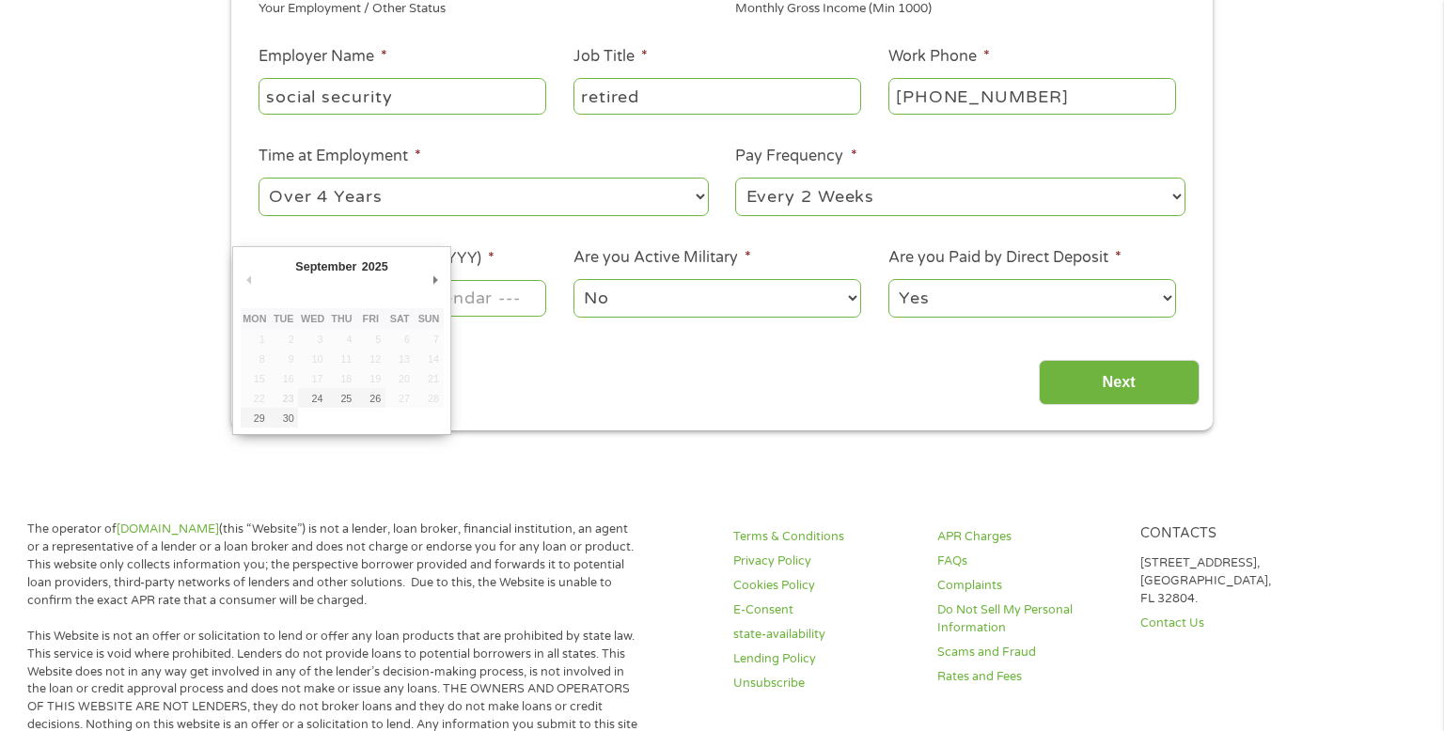
click at [485, 298] on input "Next Pay Date (DD/MM/YYYY) *" at bounding box center [402, 298] width 288 height 36
type input "[DATE]"
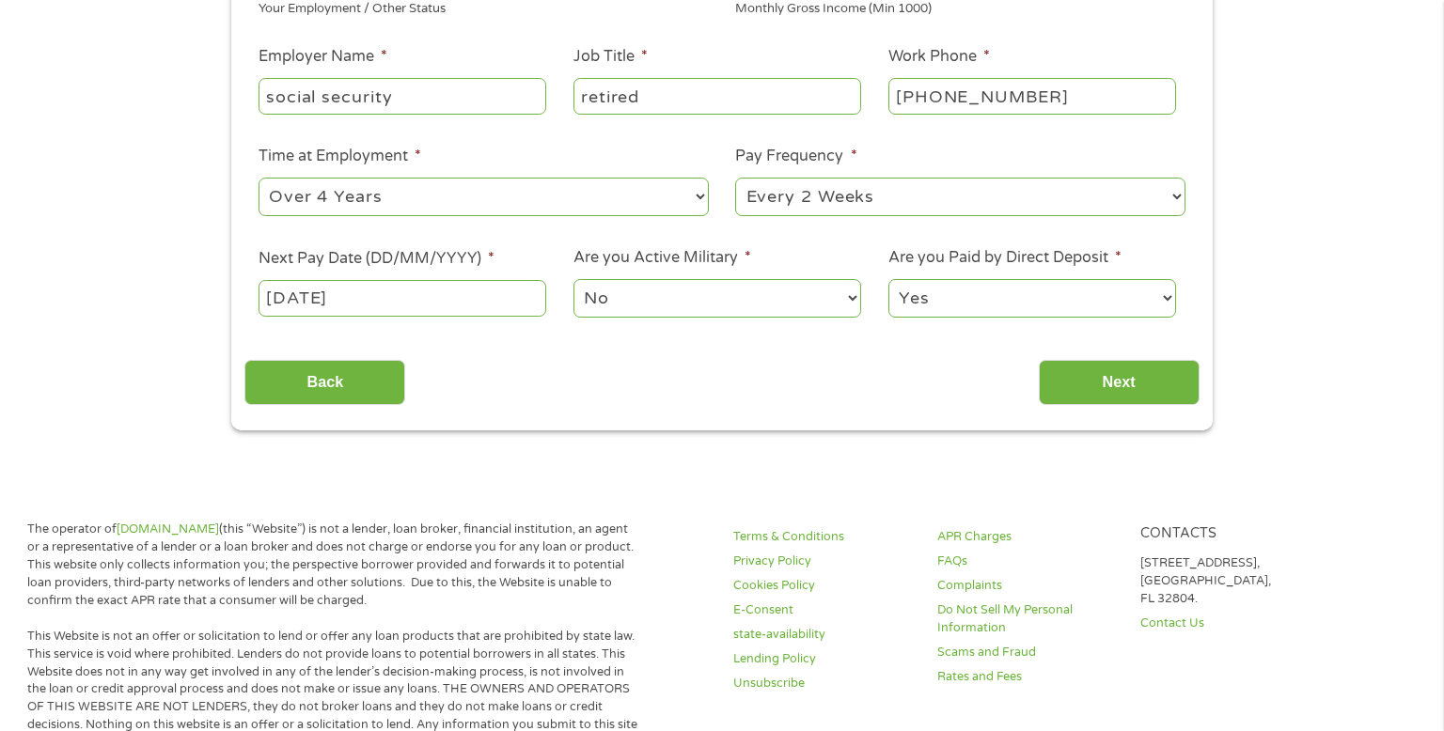
click at [764, 296] on select "No Yes" at bounding box center [717, 298] width 288 height 39
click at [1119, 381] on input "Next" at bounding box center [1118, 383] width 161 height 46
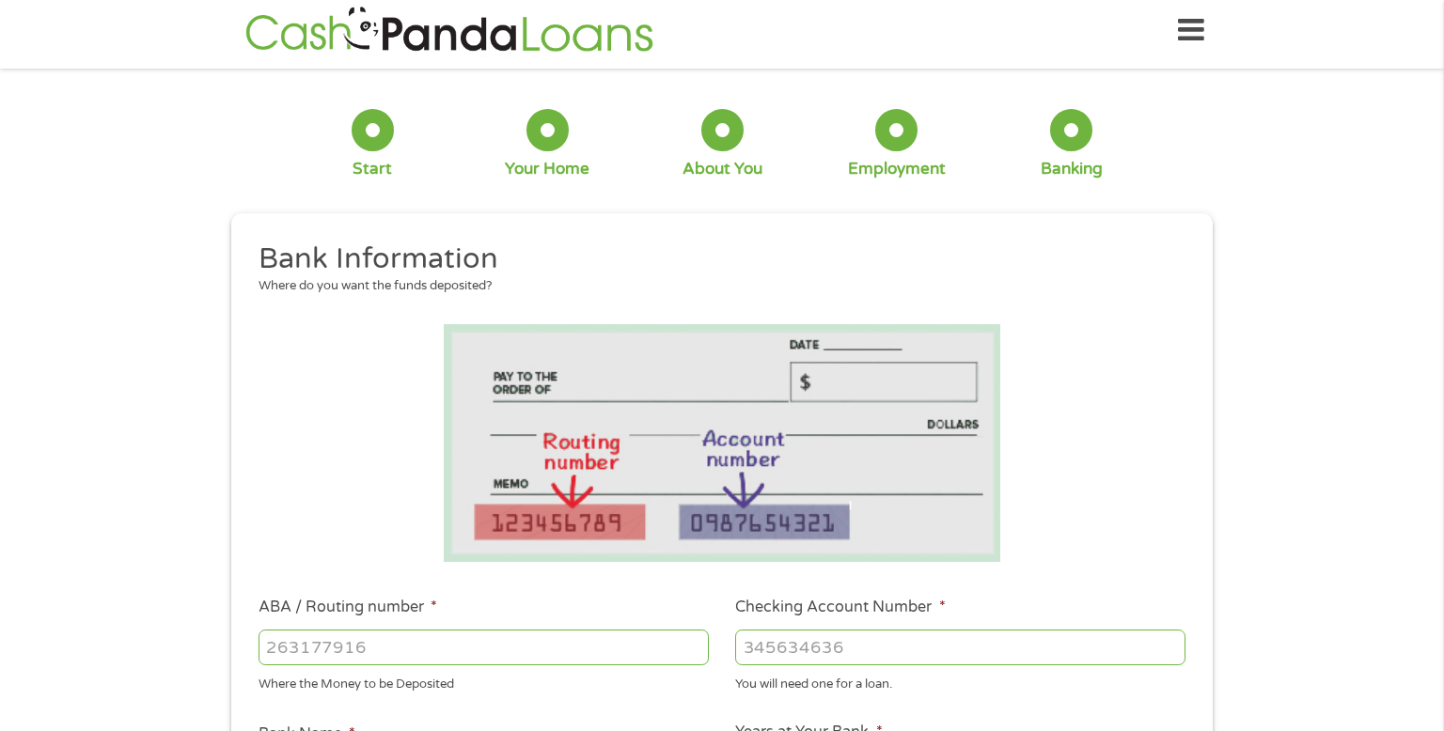
scroll to position [9, 0]
